Goal: Task Accomplishment & Management: Complete application form

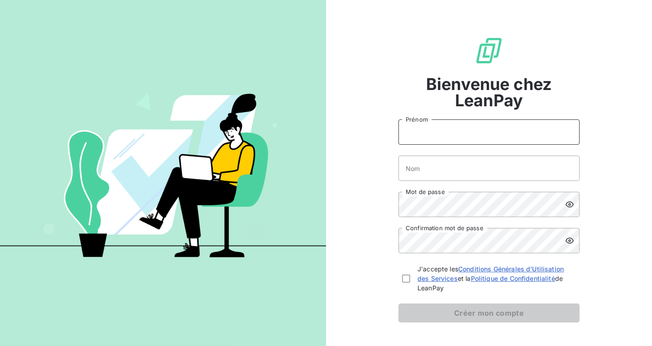
click at [441, 126] on input "Prénom" at bounding box center [488, 132] width 181 height 25
type input "[PERSON_NAME]"
click at [451, 171] on input "Nom" at bounding box center [488, 168] width 181 height 25
type input "THEVENARD"
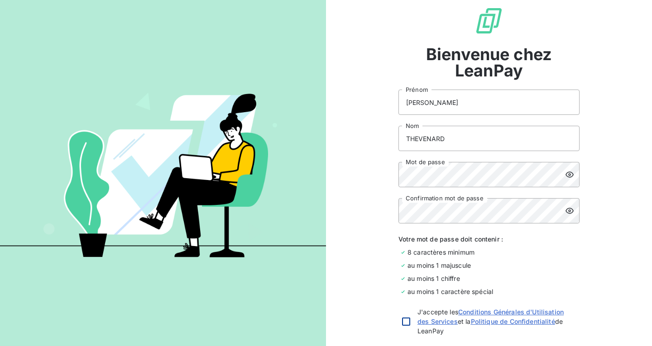
click at [402, 325] on div at bounding box center [406, 322] width 8 height 8
checkbox input "true"
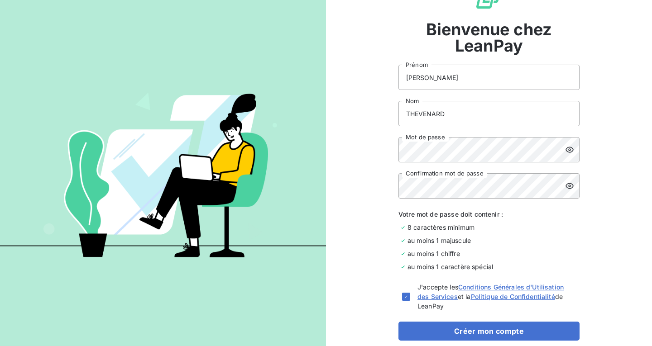
scroll to position [103, 0]
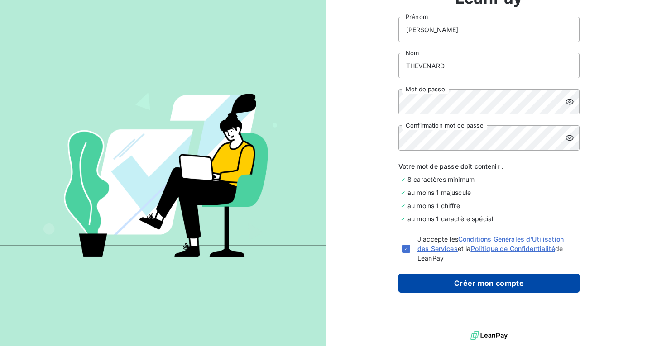
click at [483, 281] on button "Créer mon compte" at bounding box center [488, 283] width 181 height 19
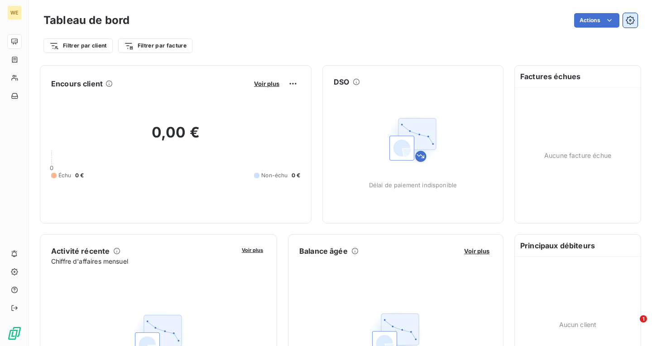
click at [630, 20] on button "button" at bounding box center [630, 20] width 14 height 14
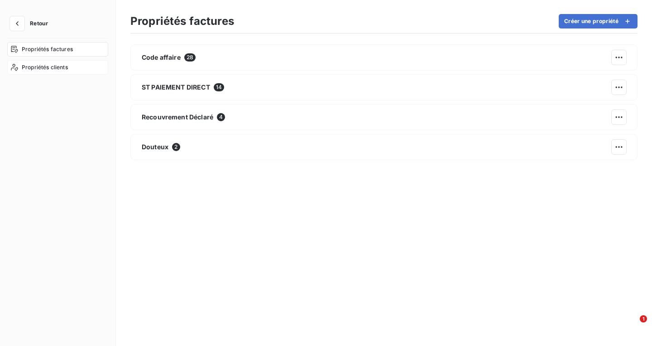
click at [38, 65] on span "Propriétés clients" at bounding box center [45, 67] width 46 height 8
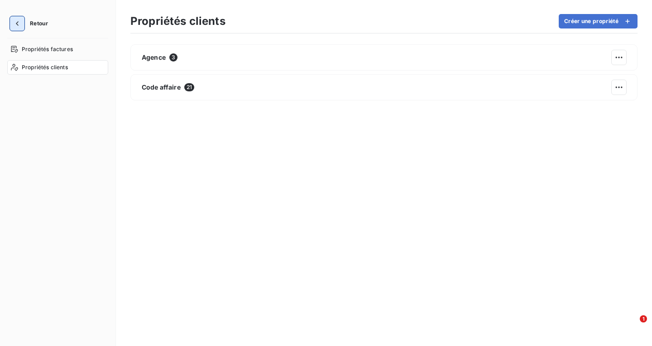
click at [11, 23] on button "button" at bounding box center [17, 23] width 14 height 14
